Goal: Transaction & Acquisition: Purchase product/service

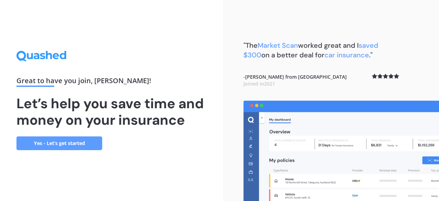
click at [70, 141] on link "Yes - Let’s get started" at bounding box center [59, 143] width 86 height 14
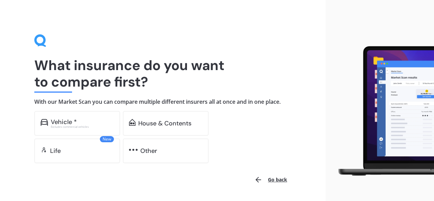
scroll to position [21, 0]
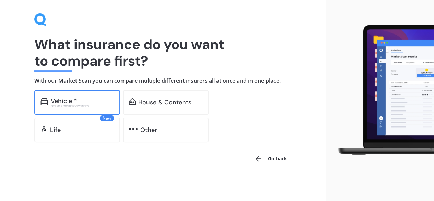
click at [87, 100] on div "Vehicle *" at bounding box center [82, 100] width 63 height 7
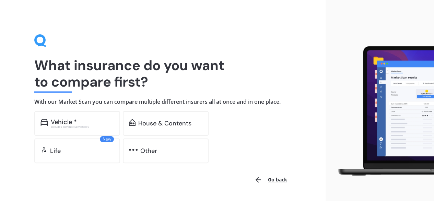
scroll to position [21, 0]
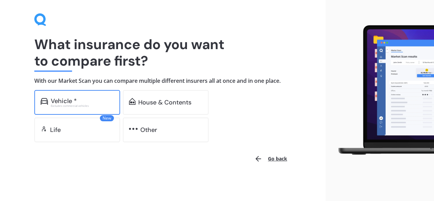
click at [75, 99] on div "Vehicle *" at bounding box center [64, 100] width 26 height 7
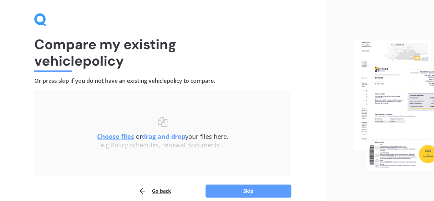
scroll to position [52, 0]
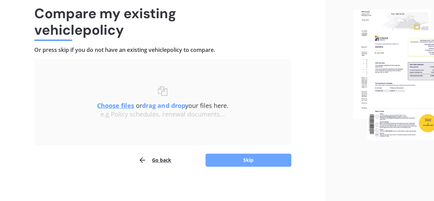
drag, startPoint x: 228, startPoint y: 157, endPoint x: 217, endPoint y: 164, distance: 12.4
click at [217, 164] on button "Skip" at bounding box center [248, 159] width 86 height 13
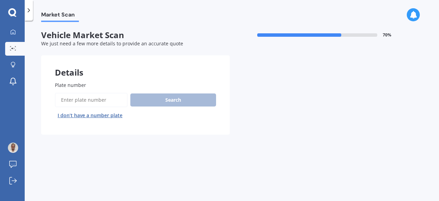
click at [97, 95] on input "Plate number" at bounding box center [91, 100] width 73 height 14
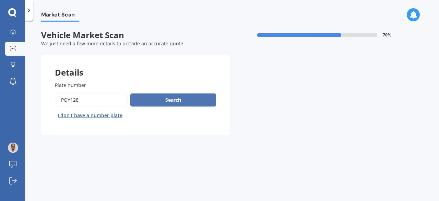
type input "PQY128"
click at [167, 97] on button "Search" at bounding box center [173, 99] width 86 height 13
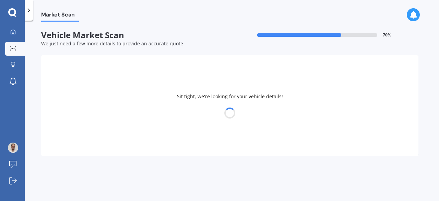
select select "SUBARU"
select select "IMPREZA"
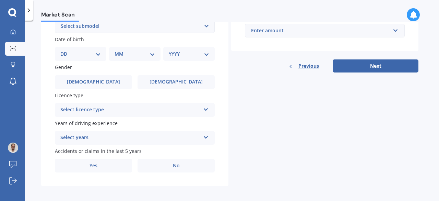
scroll to position [200, 0]
click at [95, 54] on select "DD 01 02 03 04 05 06 07 08 09 10 11 12 13 14 15 16 17 18 19 20 21 22 23 24 25 2…" at bounding box center [80, 54] width 40 height 8
select select "07"
click at [66, 50] on select "DD 01 02 03 04 05 06 07 08 09 10 11 12 13 14 15 16 17 18 19 20 21 22 23 24 25 2…" at bounding box center [80, 54] width 40 height 8
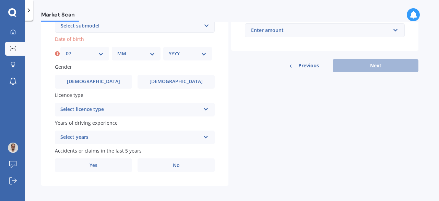
click at [138, 53] on select "MM 01 02 03 04 05 06 07 08 09 10 11 12" at bounding box center [136, 54] width 38 height 8
select select "04"
click at [117, 50] on select "MM 01 02 03 04 05 06 07 08 09 10 11 12" at bounding box center [136, 54] width 38 height 8
click at [196, 48] on div "YYYY 2025 2024 2023 2022 2021 2020 2019 2018 2017 2016 2015 2014 2013 2012 2011…" at bounding box center [187, 54] width 49 height 14
click at [193, 53] on select "YYYY 2025 2024 2023 2022 2021 2020 2019 2018 2017 2016 2015 2014 2013 2012 2011…" at bounding box center [188, 54] width 38 height 8
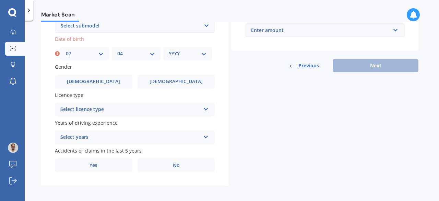
select select "1960"
click at [169, 50] on select "YYYY 2025 2024 2023 2022 2021 2020 2019 2018 2017 2016 2015 2014 2013 2012 2011…" at bounding box center [188, 54] width 38 height 8
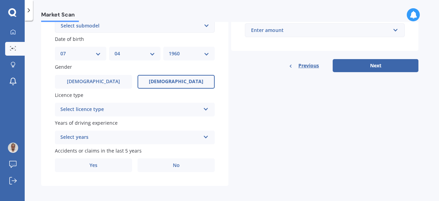
click at [159, 79] on label "[DEMOGRAPHIC_DATA]" at bounding box center [175, 82] width 77 height 14
click at [0, 0] on input "[DEMOGRAPHIC_DATA]" at bounding box center [0, 0] width 0 height 0
click at [141, 111] on div "Select licence type" at bounding box center [130, 109] width 140 height 8
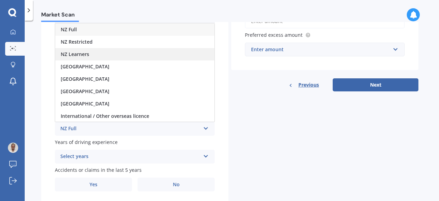
scroll to position [177, 0]
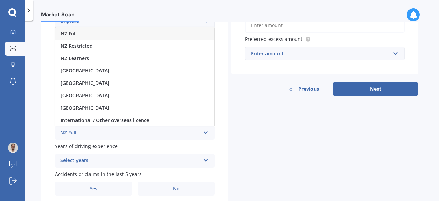
click at [123, 36] on div "NZ Full" at bounding box center [134, 33] width 159 height 12
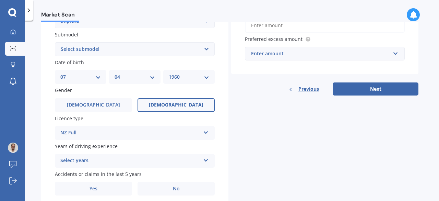
scroll to position [204, 0]
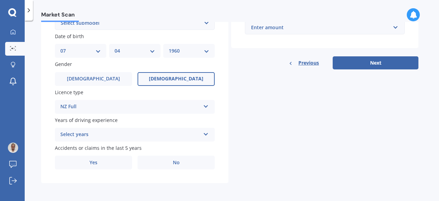
click at [147, 135] on div "Select years" at bounding box center [130, 134] width 140 height 8
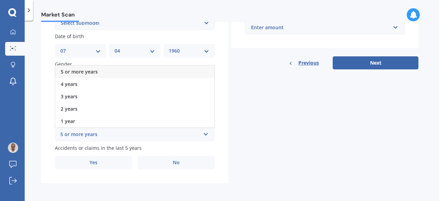
click at [139, 73] on div "5 or more years" at bounding box center [134, 71] width 159 height 12
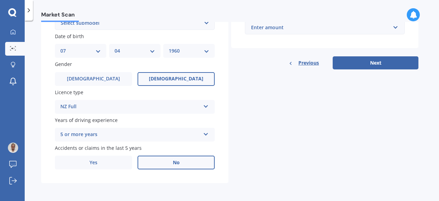
click at [170, 161] on label "No" at bounding box center [175, 162] width 77 height 14
click at [0, 0] on input "No" at bounding box center [0, 0] width 0 height 0
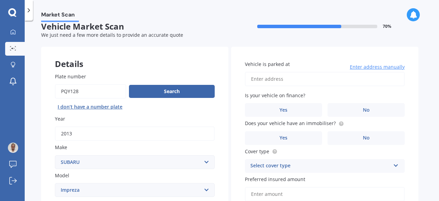
scroll to position [0, 0]
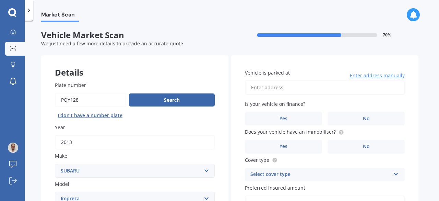
click at [293, 89] on input "Vehicle is parked at" at bounding box center [325, 87] width 160 height 14
type input "[STREET_ADDRESS]"
click at [350, 121] on label "No" at bounding box center [365, 118] width 77 height 14
click at [0, 0] on input "No" at bounding box center [0, 0] width 0 height 0
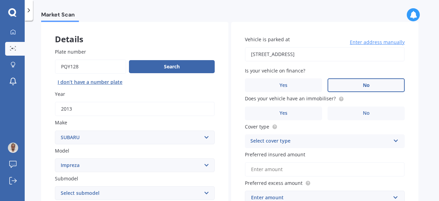
scroll to position [34, 0]
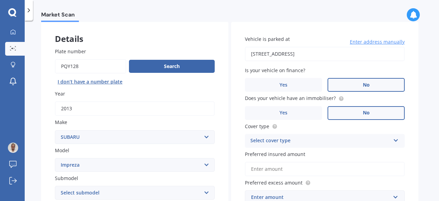
click at [355, 111] on label "No" at bounding box center [365, 113] width 77 height 14
click at [0, 0] on input "No" at bounding box center [0, 0] width 0 height 0
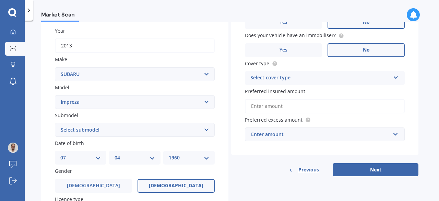
scroll to position [97, 0]
click at [337, 77] on div "Select cover type" at bounding box center [320, 77] width 140 height 8
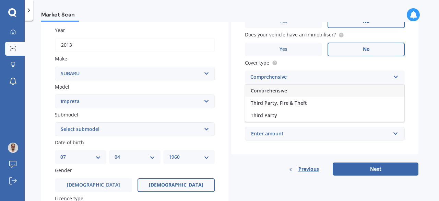
click at [328, 90] on div "Comprehensive" at bounding box center [324, 90] width 159 height 12
click at [323, 103] on input "Preferred insured amount" at bounding box center [325, 105] width 160 height 14
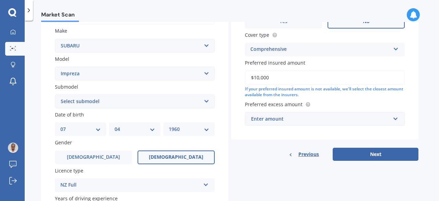
scroll to position [126, 0]
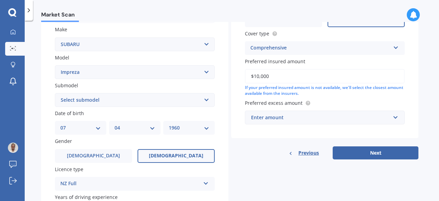
type input "$10,000"
click at [313, 117] on div "Enter amount" at bounding box center [320, 117] width 139 height 8
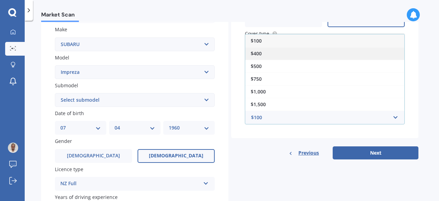
click at [324, 53] on div "$400" at bounding box center [324, 53] width 159 height 13
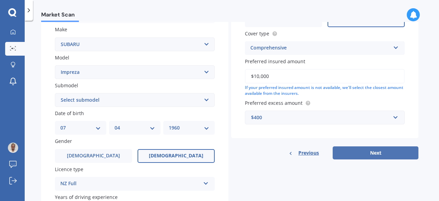
click at [358, 153] on button "Next" at bounding box center [375, 152] width 86 height 13
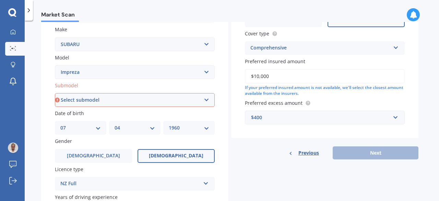
click at [203, 97] on select "Select submodel (All other turbo) 2.0i 2.0i Luxury 2.0i S Edition 2.0R 2.0R Spo…" at bounding box center [135, 100] width 160 height 14
select select "XV PETROL 4WD"
click at [55, 93] on select "Select submodel (All other turbo) 2.0i 2.0i Luxury 2.0i S Edition 2.0R 2.0R Spo…" at bounding box center [135, 100] width 160 height 14
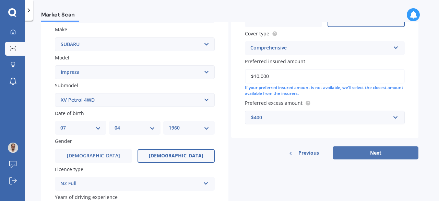
click at [364, 155] on button "Next" at bounding box center [375, 152] width 86 height 13
select select "07"
select select "04"
select select "1960"
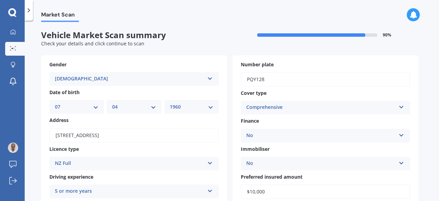
scroll to position [154, 0]
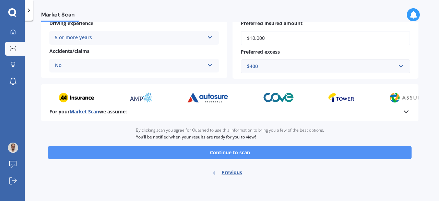
click at [270, 154] on button "Continue to scan" at bounding box center [229, 152] width 363 height 13
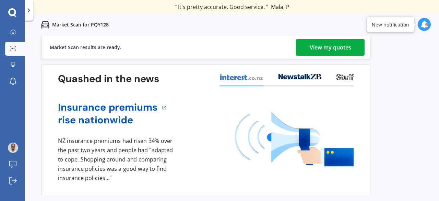
click at [353, 46] on link "View my quotes" at bounding box center [330, 47] width 69 height 16
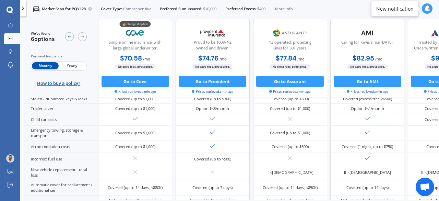
scroll to position [160, 0]
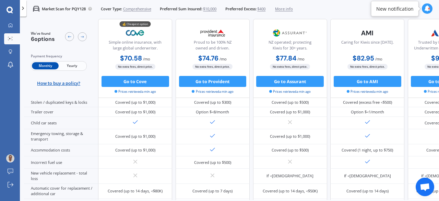
click at [77, 71] on div "Payment frequency Monthly Yearly How to buy a policy?" at bounding box center [59, 69] width 56 height 32
click at [71, 64] on span "Yearly" at bounding box center [72, 65] width 27 height 7
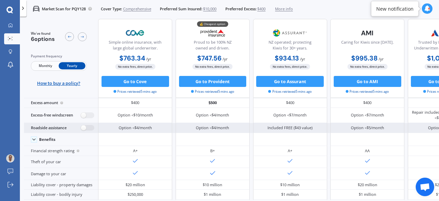
scroll to position [0, 0]
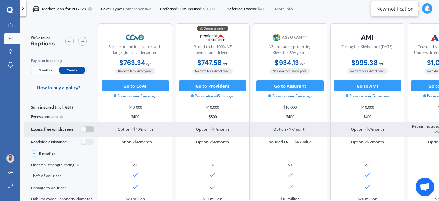
click at [85, 128] on label at bounding box center [87, 129] width 13 height 6
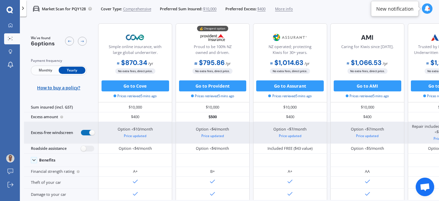
click at [90, 133] on label at bounding box center [87, 133] width 13 height 6
radio input "false"
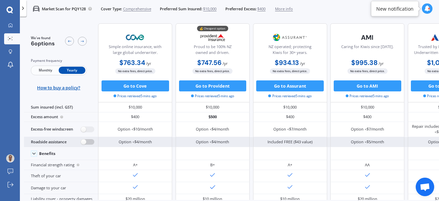
click at [86, 143] on label at bounding box center [87, 142] width 13 height 6
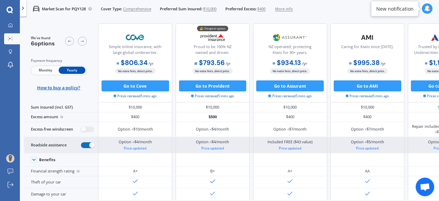
click at [87, 145] on label at bounding box center [87, 145] width 13 height 6
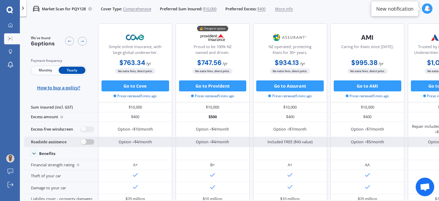
click at [88, 140] on label at bounding box center [87, 142] width 13 height 6
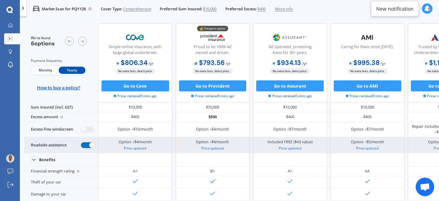
click at [88, 144] on label at bounding box center [87, 145] width 13 height 6
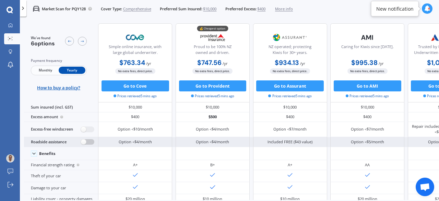
click at [83, 142] on label at bounding box center [87, 142] width 13 height 6
radio input "true"
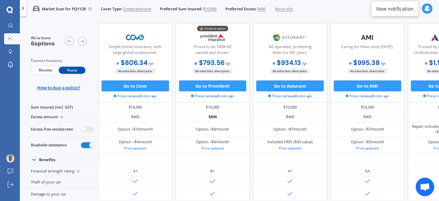
click at [265, 8] on span "$400" at bounding box center [261, 8] width 8 height 5
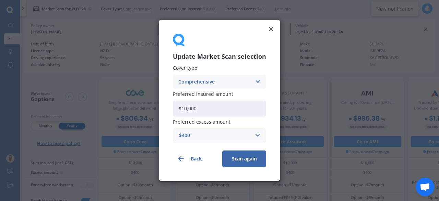
click at [250, 135] on div "$400" at bounding box center [215, 136] width 73 height 8
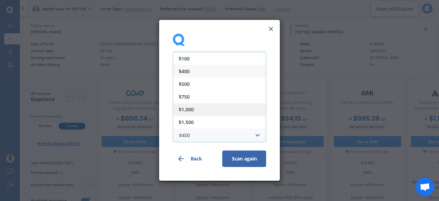
click at [226, 107] on div "$1,000" at bounding box center [219, 109] width 93 height 13
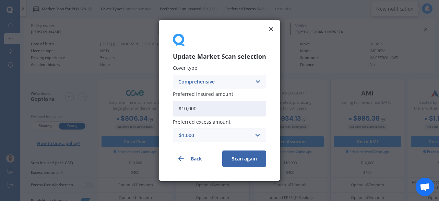
click at [239, 164] on button "Scan again" at bounding box center [244, 158] width 44 height 16
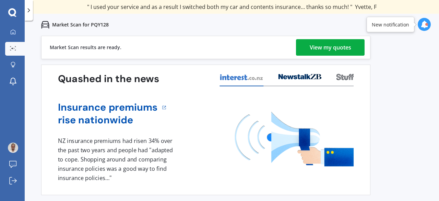
click at [324, 51] on div "View my quotes" at bounding box center [330, 47] width 41 height 16
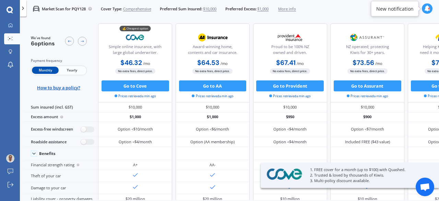
click at [74, 71] on span "Yearly" at bounding box center [72, 69] width 27 height 7
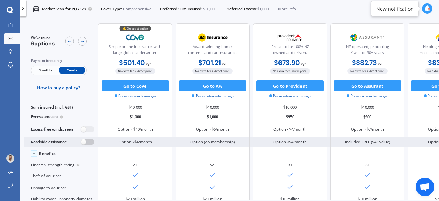
click at [90, 142] on label at bounding box center [87, 142] width 13 height 6
radio input "true"
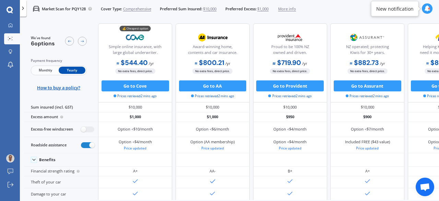
click at [267, 9] on span "$1,000" at bounding box center [262, 8] width 11 height 5
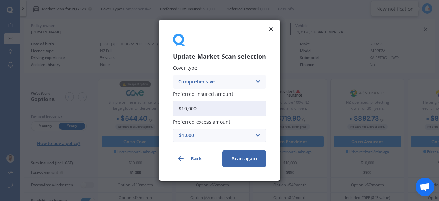
click at [216, 137] on div "$1,000" at bounding box center [215, 136] width 73 height 8
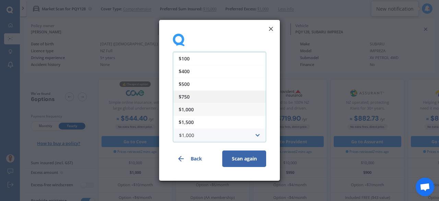
click at [204, 95] on div "$750" at bounding box center [219, 96] width 93 height 13
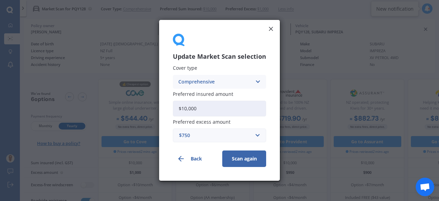
click at [235, 160] on button "Scan again" at bounding box center [244, 158] width 44 height 16
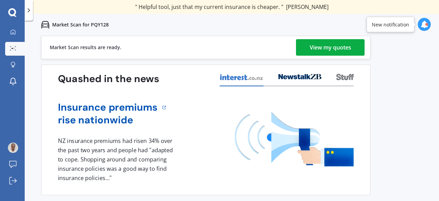
drag, startPoint x: 320, startPoint y: 53, endPoint x: 332, endPoint y: 2, distance: 52.1
click at [320, 53] on div "View my quotes" at bounding box center [330, 47] width 41 height 16
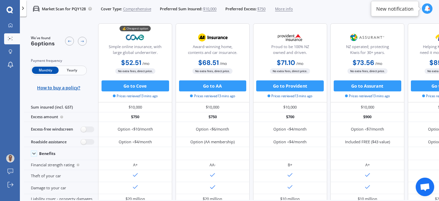
click at [72, 71] on span "Yearly" at bounding box center [72, 69] width 27 height 7
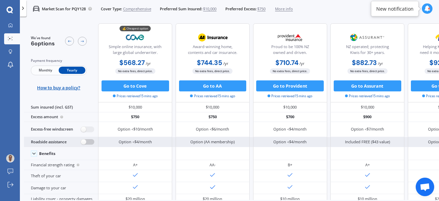
click at [90, 143] on label at bounding box center [87, 142] width 13 height 6
radio input "true"
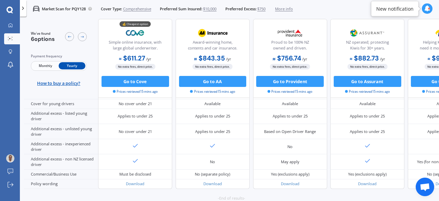
scroll to position [378, 0]
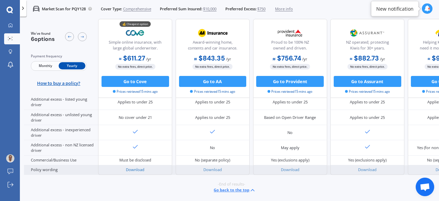
click at [132, 167] on link "Download" at bounding box center [135, 169] width 19 height 5
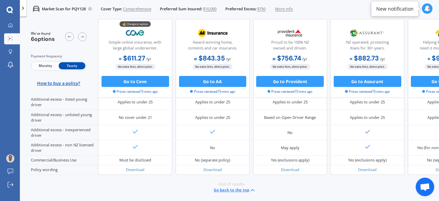
click at [47, 70] on div "Monthly Yearly" at bounding box center [59, 66] width 56 height 10
click at [44, 63] on span "Monthly" at bounding box center [45, 65] width 27 height 7
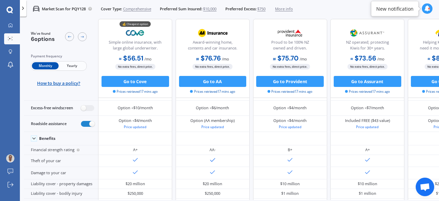
scroll to position [0, 0]
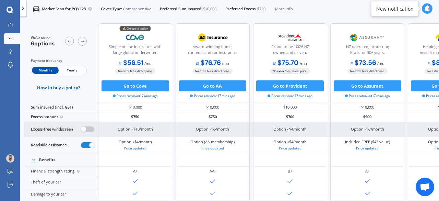
click at [90, 127] on label at bounding box center [87, 129] width 13 height 6
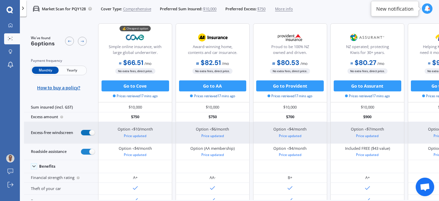
click at [90, 131] on label at bounding box center [87, 133] width 13 height 6
radio input "false"
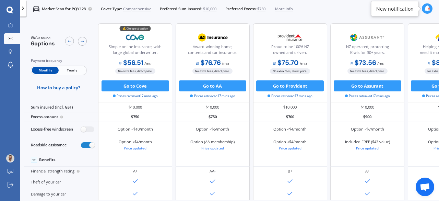
click at [264, 8] on span "$750" at bounding box center [261, 8] width 8 height 5
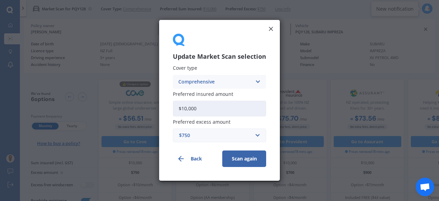
click at [224, 134] on div "$750" at bounding box center [215, 136] width 73 height 8
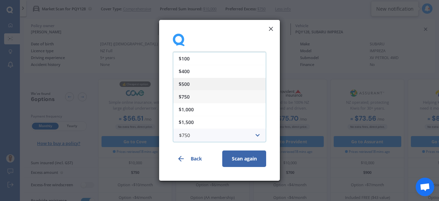
click at [218, 80] on div "$500" at bounding box center [219, 83] width 93 height 13
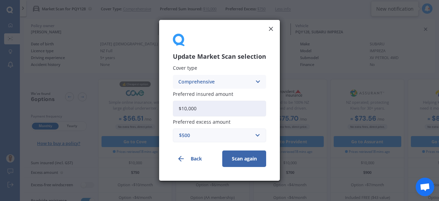
click at [238, 157] on button "Scan again" at bounding box center [244, 158] width 44 height 16
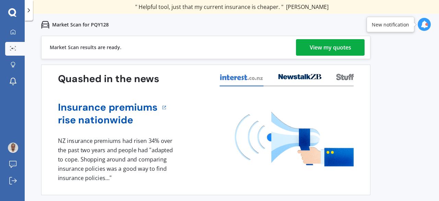
click at [316, 48] on div "View my quotes" at bounding box center [330, 47] width 41 height 16
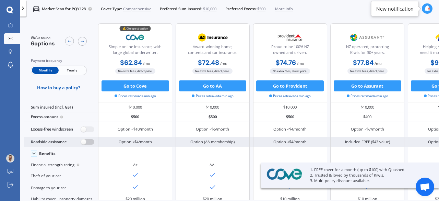
click at [88, 143] on label at bounding box center [87, 142] width 13 height 6
radio input "true"
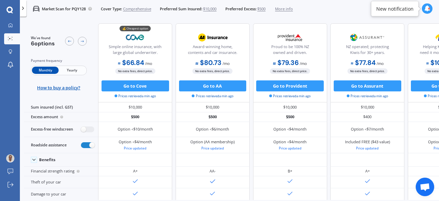
click at [70, 68] on span "Yearly" at bounding box center [72, 69] width 27 height 7
click at [265, 8] on span "$500" at bounding box center [261, 8] width 8 height 5
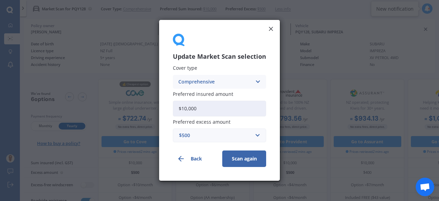
click at [232, 135] on div "$500" at bounding box center [215, 136] width 73 height 8
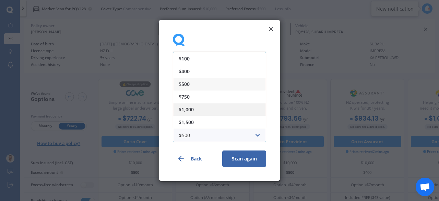
click at [213, 107] on div "$1,000" at bounding box center [219, 109] width 93 height 13
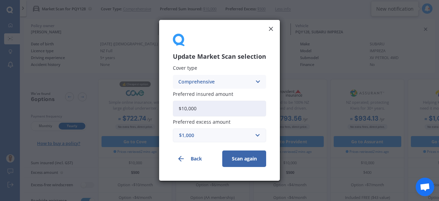
click at [236, 164] on button "Scan again" at bounding box center [244, 158] width 44 height 16
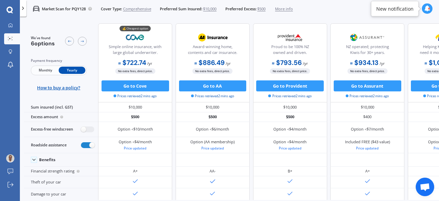
click at [265, 6] on span "$500" at bounding box center [261, 8] width 8 height 5
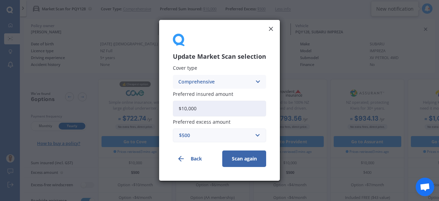
click at [248, 136] on div "$500" at bounding box center [215, 136] width 73 height 8
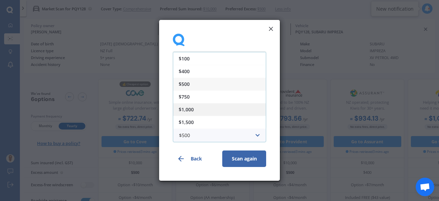
click at [207, 111] on div "$1,000" at bounding box center [219, 109] width 93 height 13
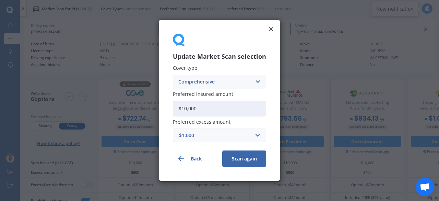
click at [242, 156] on button "Scan again" at bounding box center [244, 158] width 44 height 16
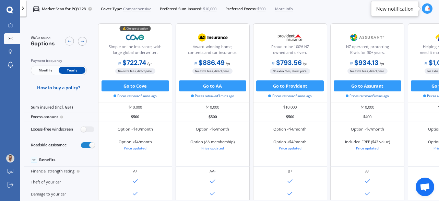
click at [265, 8] on span "$500" at bounding box center [261, 8] width 8 height 5
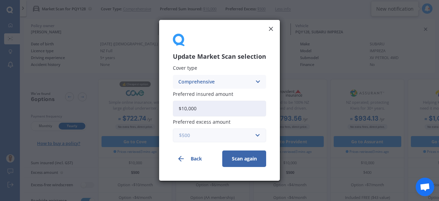
click at [243, 131] on input "text" at bounding box center [216, 135] width 87 height 13
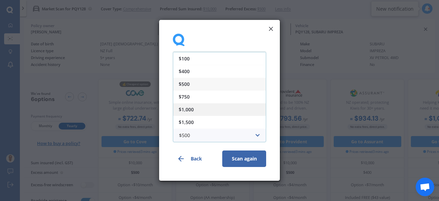
click at [229, 107] on div "$1,000" at bounding box center [219, 109] width 93 height 13
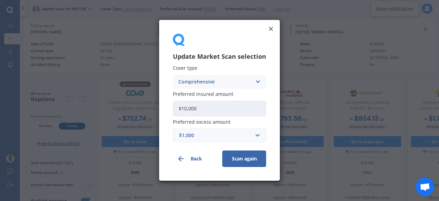
click at [236, 136] on div "$1,000" at bounding box center [215, 136] width 73 height 8
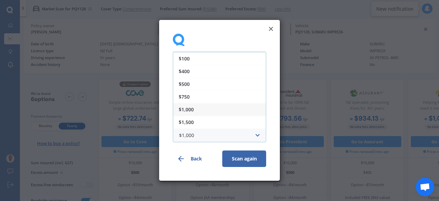
click at [223, 107] on div "$1,000" at bounding box center [219, 109] width 93 height 13
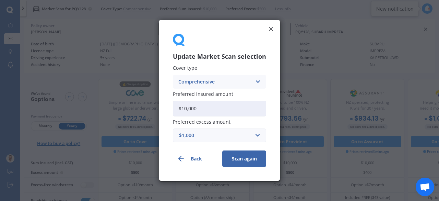
click at [240, 155] on button "Scan again" at bounding box center [244, 158] width 44 height 16
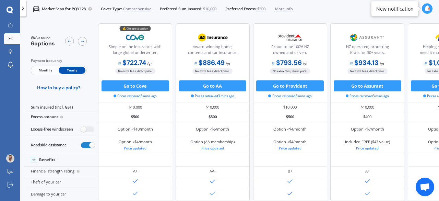
click at [265, 8] on span "$500" at bounding box center [261, 8] width 8 height 5
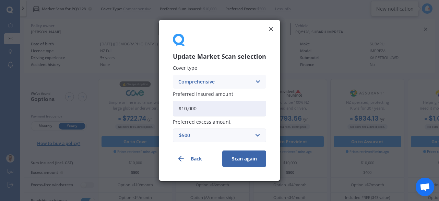
click at [241, 132] on div "$500" at bounding box center [215, 136] width 73 height 8
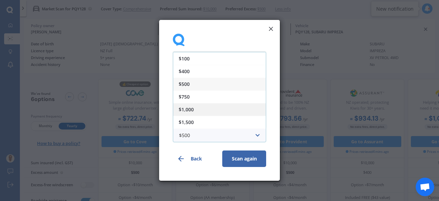
click at [210, 111] on div "$1,000" at bounding box center [219, 109] width 93 height 13
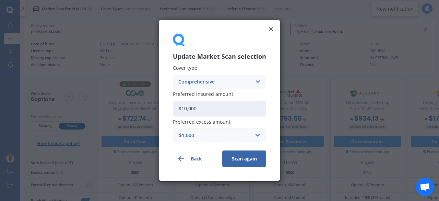
click at [237, 157] on button "Scan again" at bounding box center [244, 158] width 44 height 16
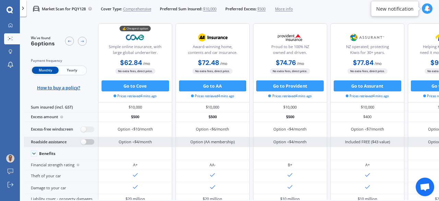
click at [87, 142] on label at bounding box center [87, 142] width 13 height 6
radio input "true"
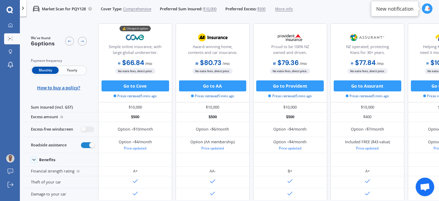
click at [427, 10] on icon at bounding box center [427, 8] width 6 height 6
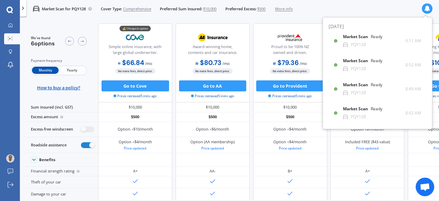
click at [365, 11] on div "Market Scan for PQY128 Cover Type: Comprehensive Preferred Sum Insured: $10,000…" at bounding box center [229, 8] width 419 height 17
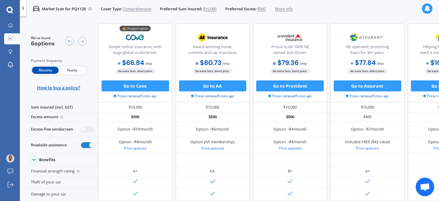
click at [70, 70] on span "Yearly" at bounding box center [72, 69] width 27 height 7
click at [48, 71] on span "Monthly" at bounding box center [45, 69] width 27 height 7
click at [73, 74] on div "Monthly Yearly" at bounding box center [59, 70] width 56 height 10
click at [71, 70] on span "Yearly" at bounding box center [72, 69] width 27 height 7
click at [52, 69] on span "Monthly" at bounding box center [45, 69] width 27 height 7
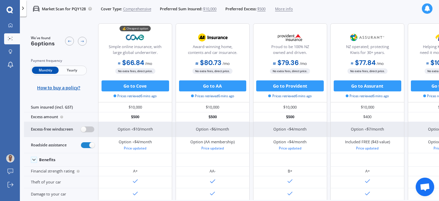
click at [86, 129] on label at bounding box center [87, 129] width 13 height 6
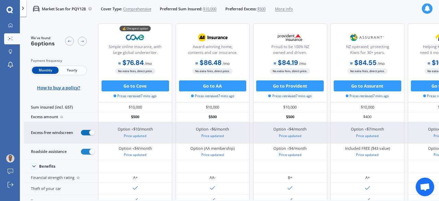
click at [86, 133] on label at bounding box center [87, 133] width 13 height 6
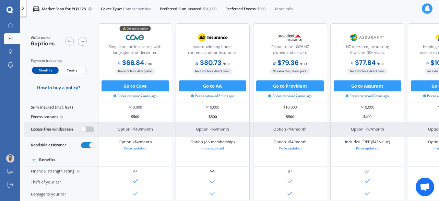
click at [84, 129] on label at bounding box center [87, 129] width 13 height 6
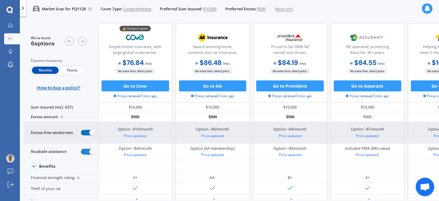
click at [93, 134] on label at bounding box center [87, 133] width 13 height 6
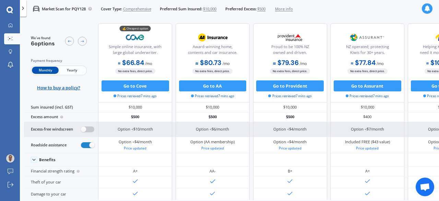
click at [85, 129] on label at bounding box center [87, 129] width 13 height 6
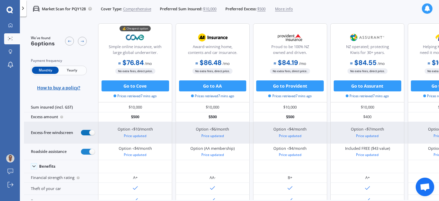
click at [86, 132] on label at bounding box center [87, 133] width 13 height 6
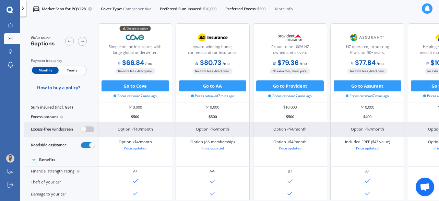
click at [86, 130] on label at bounding box center [87, 129] width 13 height 6
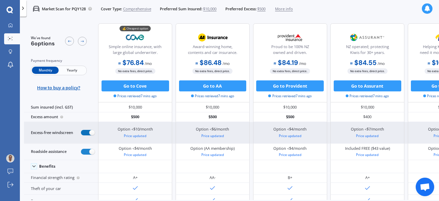
click at [90, 131] on label at bounding box center [87, 133] width 13 height 6
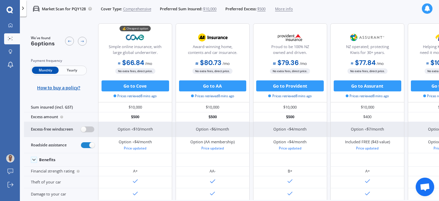
click at [85, 128] on label at bounding box center [87, 129] width 13 height 6
radio input "true"
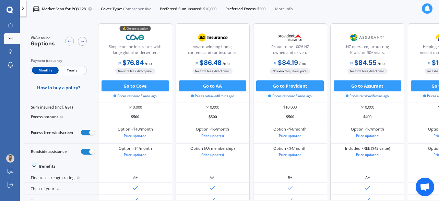
click at [265, 9] on span "$500" at bounding box center [261, 8] width 8 height 5
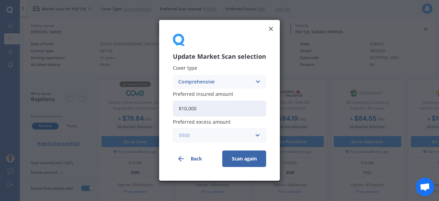
click at [223, 129] on input "text" at bounding box center [216, 135] width 87 height 13
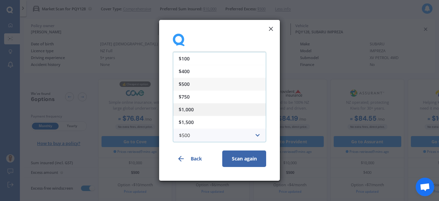
click at [215, 110] on div "$1,000" at bounding box center [219, 109] width 93 height 13
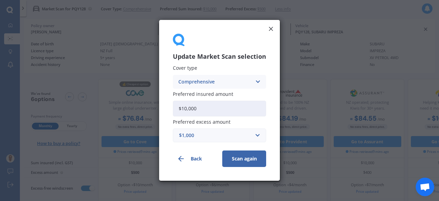
click at [234, 157] on button "Scan again" at bounding box center [244, 158] width 44 height 16
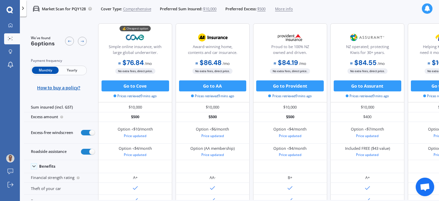
click at [85, 85] on div "How to buy a policy?" at bounding box center [59, 87] width 56 height 5
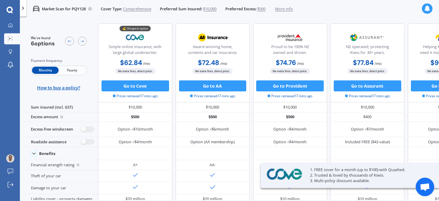
click at [265, 9] on span "$500" at bounding box center [261, 8] width 8 height 5
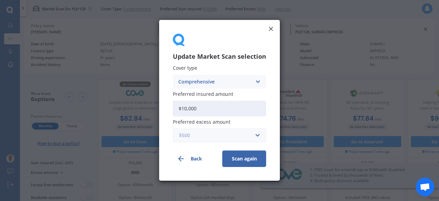
click at [225, 129] on input "text" at bounding box center [216, 135] width 87 height 13
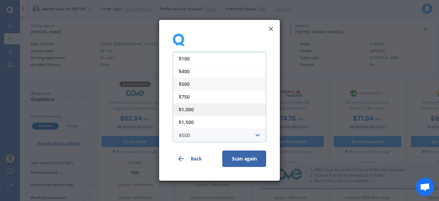
click at [208, 103] on div "$1,000" at bounding box center [219, 109] width 93 height 13
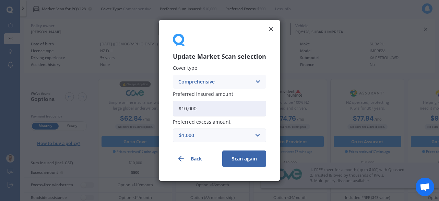
click at [244, 162] on button "Scan again" at bounding box center [244, 158] width 44 height 16
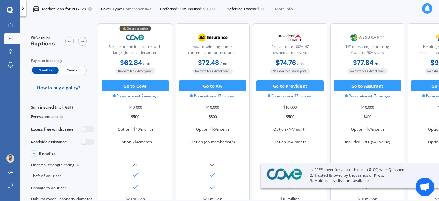
click at [75, 70] on span "Yearly" at bounding box center [72, 69] width 27 height 7
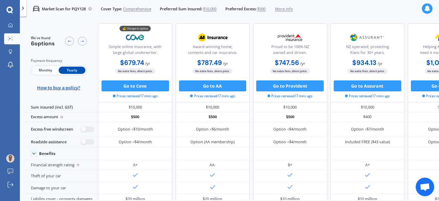
click at [265, 7] on span "$500" at bounding box center [261, 8] width 8 height 5
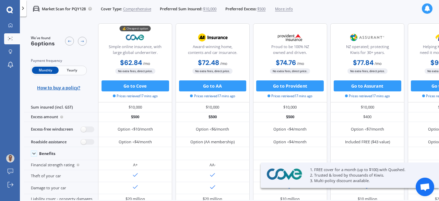
click at [265, 9] on span "$500" at bounding box center [261, 8] width 8 height 5
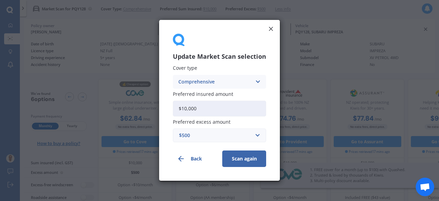
click at [250, 133] on div "$500" at bounding box center [215, 136] width 73 height 8
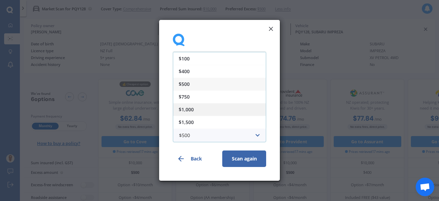
click at [214, 108] on div "$1,000" at bounding box center [219, 109] width 93 height 13
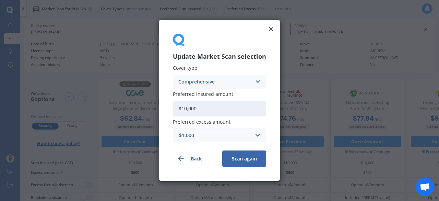
click at [246, 161] on button "Scan again" at bounding box center [244, 158] width 44 height 16
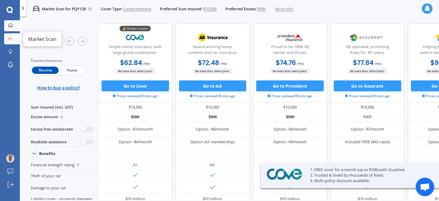
click at [12, 25] on icon at bounding box center [11, 25] width 4 height 4
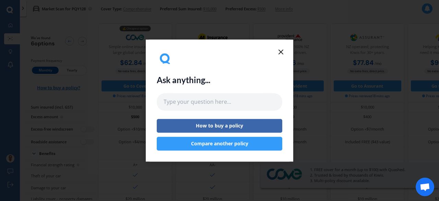
click at [281, 54] on icon at bounding box center [281, 52] width 8 height 8
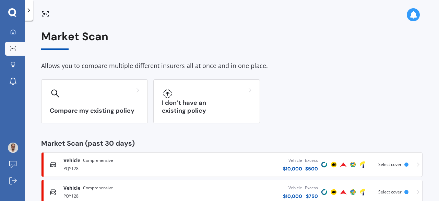
scroll to position [73, 0]
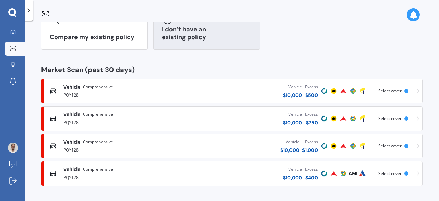
click at [215, 36] on h3 "I don’t have an existing policy" at bounding box center [206, 33] width 89 height 16
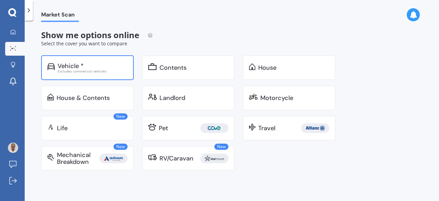
click at [110, 65] on div "Vehicle *" at bounding box center [93, 65] width 70 height 7
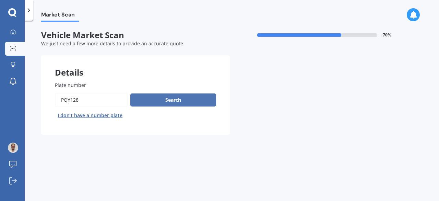
click at [167, 102] on button "Search" at bounding box center [173, 99] width 86 height 13
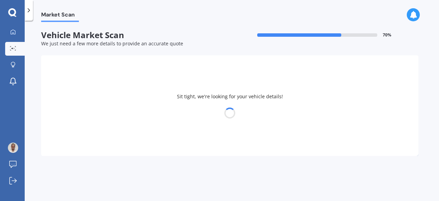
select select "SUBARU"
select select "IMPREZA"
select select "07"
select select "04"
select select "1960"
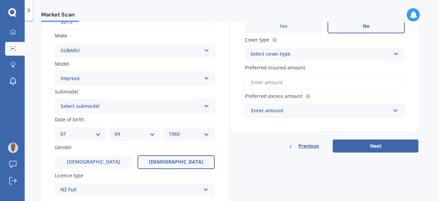
scroll to position [121, 0]
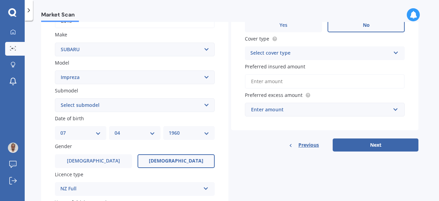
click at [124, 103] on select "Select submodel (All other turbo) 2.0i 2.0i Luxury 2.0i S Edition 2.0R 2.0R Spo…" at bounding box center [135, 105] width 160 height 14
select select "2.0I"
click at [55, 98] on select "Select submodel (All other turbo) 2.0i 2.0i Luxury 2.0i S Edition 2.0R 2.0R Spo…" at bounding box center [135, 105] width 160 height 14
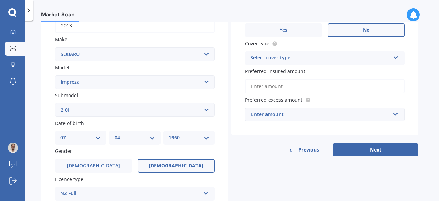
scroll to position [117, 0]
click at [297, 61] on div "Select cover type" at bounding box center [320, 57] width 140 height 8
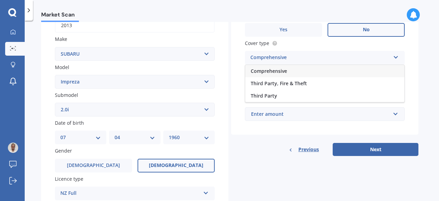
click at [289, 71] on div "Comprehensive" at bounding box center [324, 71] width 159 height 12
click at [311, 83] on input "Preferred insured amount" at bounding box center [325, 85] width 160 height 14
type input "$10,000"
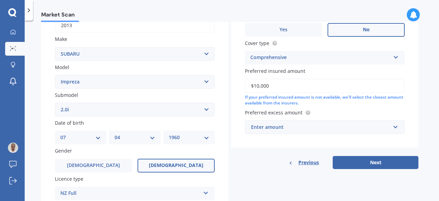
click at [292, 124] on div "Enter amount" at bounding box center [320, 127] width 139 height 8
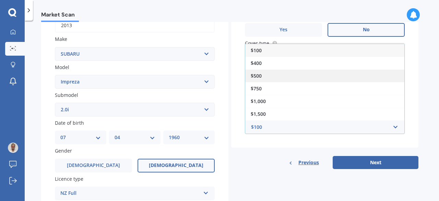
click at [287, 75] on div "$500" at bounding box center [324, 75] width 159 height 13
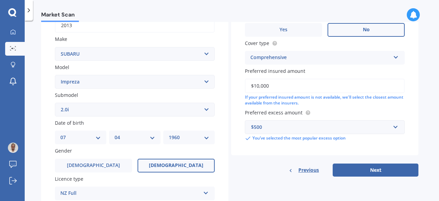
click at [339, 128] on div "$500" at bounding box center [320, 127] width 139 height 8
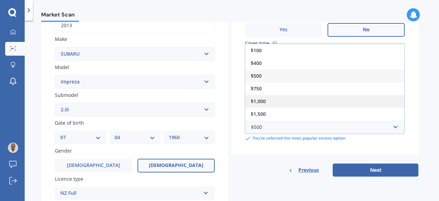
click at [297, 103] on div "$1,000" at bounding box center [324, 101] width 159 height 13
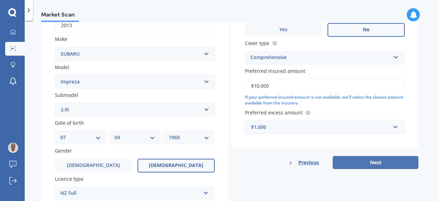
click at [376, 165] on button "Next" at bounding box center [375, 162] width 86 height 13
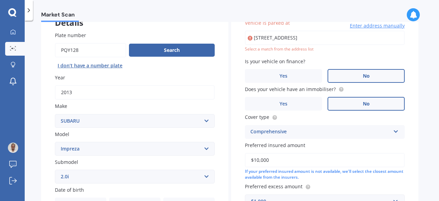
scroll to position [47, 0]
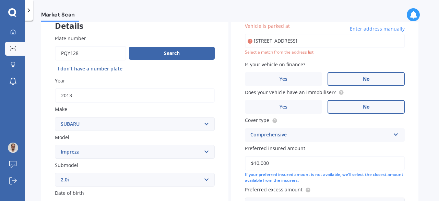
type input "[STREET_ADDRESS]"
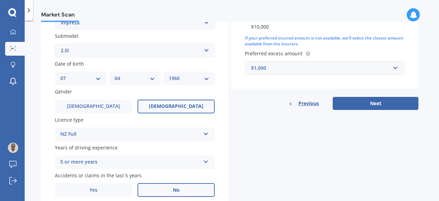
scroll to position [204, 0]
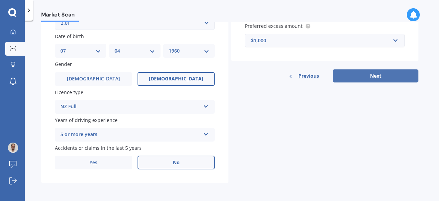
click at [365, 74] on button "Next" at bounding box center [375, 75] width 86 height 13
select select "07"
select select "04"
select select "1960"
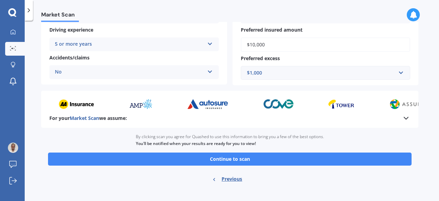
scroll to position [154, 0]
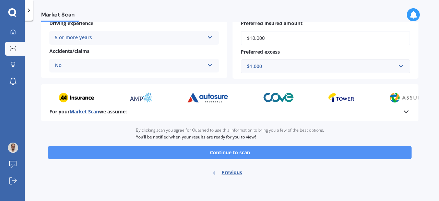
click at [240, 154] on button "Continue to scan" at bounding box center [229, 152] width 363 height 13
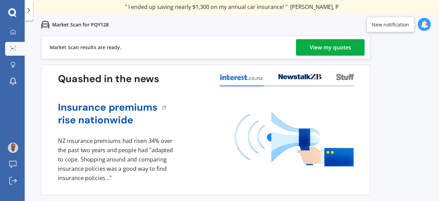
click at [340, 48] on div "View my quotes" at bounding box center [330, 47] width 41 height 16
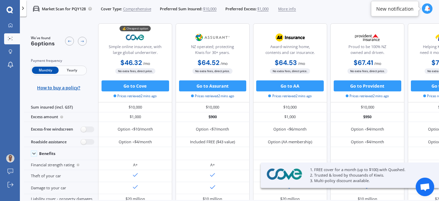
click at [72, 69] on span "Yearly" at bounding box center [72, 69] width 27 height 7
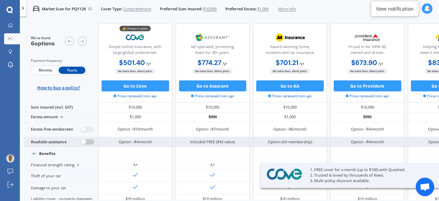
click at [87, 141] on label at bounding box center [87, 142] width 13 height 6
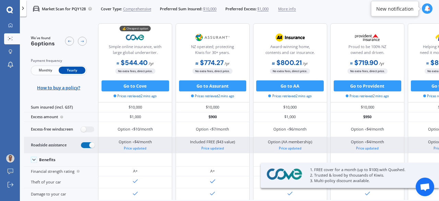
radio input "true"
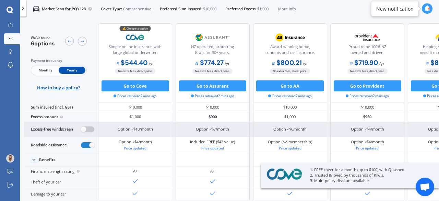
click at [87, 129] on label at bounding box center [87, 129] width 13 height 6
radio input "true"
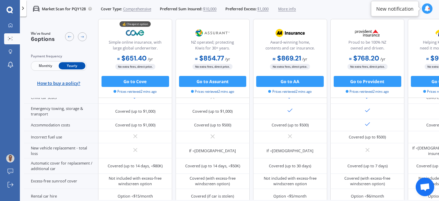
scroll to position [208, 0]
click at [44, 64] on span "Monthly" at bounding box center [45, 65] width 27 height 7
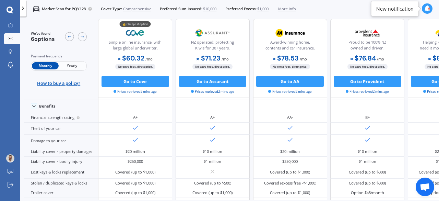
scroll to position [0, 0]
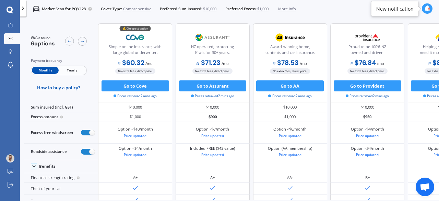
click at [75, 66] on span "Yearly" at bounding box center [72, 69] width 27 height 7
click at [51, 69] on span "Monthly" at bounding box center [45, 69] width 27 height 7
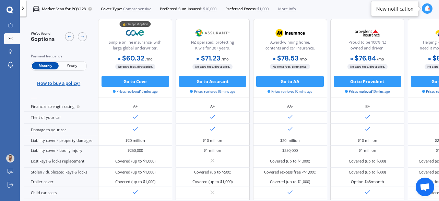
scroll to position [86, 0]
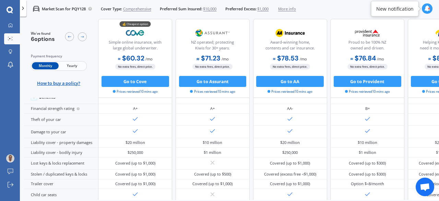
click at [49, 128] on div "Damage to your car" at bounding box center [61, 131] width 74 height 12
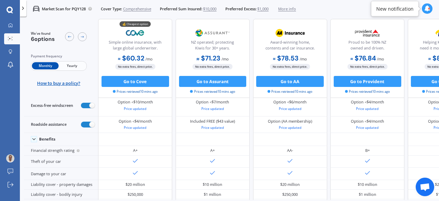
scroll to position [32, 0]
